Goal: Task Accomplishment & Management: Use online tool/utility

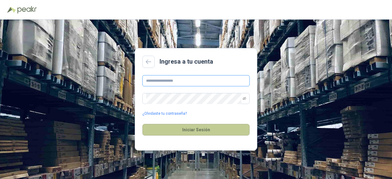
type input "**********"
click at [184, 131] on button "Iniciar Sesión" at bounding box center [195, 130] width 107 height 12
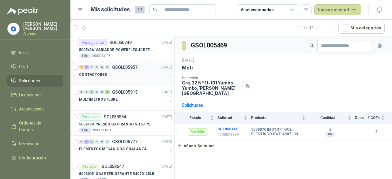
click at [168, 74] on button "button" at bounding box center [170, 76] width 5 height 5
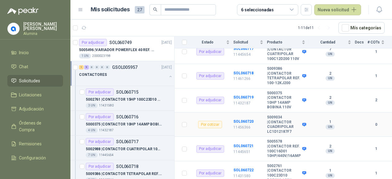
scroll to position [194, 0]
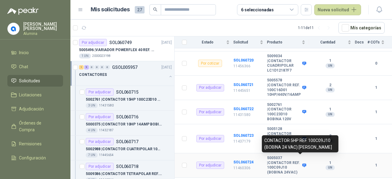
click at [302, 163] on icon at bounding box center [304, 165] width 5 height 5
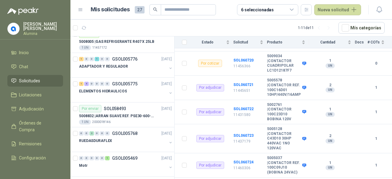
scroll to position [382, 0]
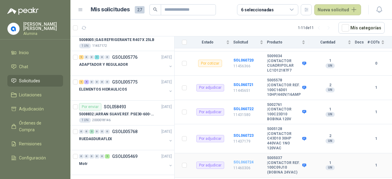
click at [245, 160] on b "SOL060724" at bounding box center [243, 162] width 20 height 4
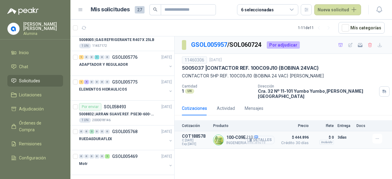
click at [256, 136] on button "Detalles" at bounding box center [260, 140] width 29 height 8
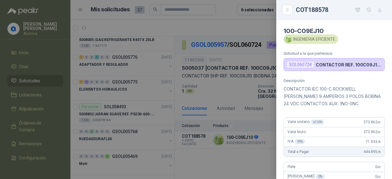
click at [243, 155] on div at bounding box center [196, 89] width 392 height 179
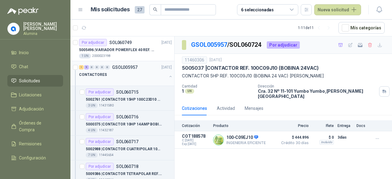
click at [168, 77] on button "button" at bounding box center [170, 76] width 5 height 5
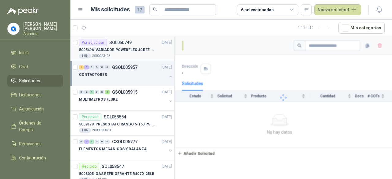
click at [156, 52] on div "5005496 | VARIADOR POWERFLEX 40 REF. 22B-D012N104" at bounding box center [125, 49] width 93 height 7
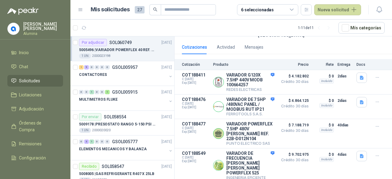
scroll to position [71, 0]
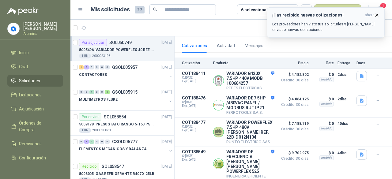
click at [375, 15] on icon "button" at bounding box center [376, 15] width 5 height 5
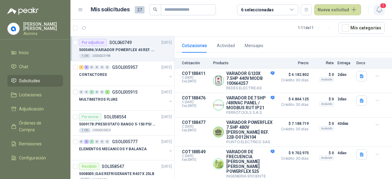
click at [378, 10] on icon "button" at bounding box center [379, 10] width 8 height 8
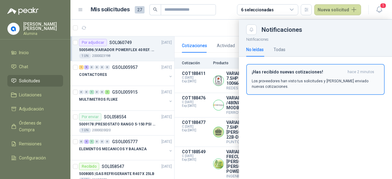
click at [324, 76] on div "¡Has recibido nuevas cotizaciones! hace 2 minutos Los proveedores han visto tus…" at bounding box center [315, 79] width 127 height 20
